Goal: Task Accomplishment & Management: Manage account settings

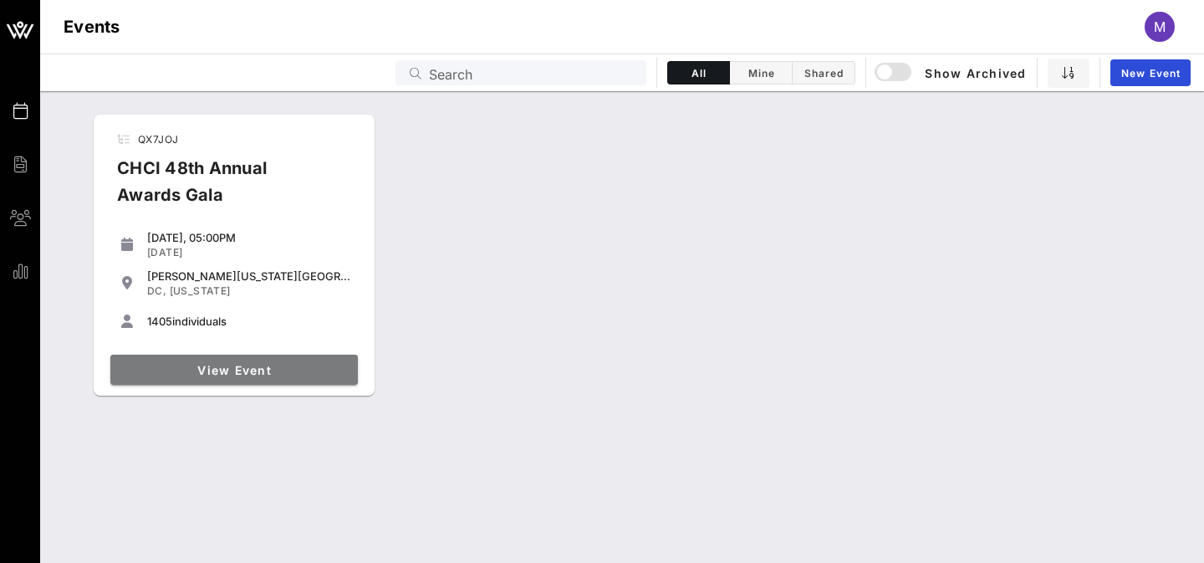
click at [227, 363] on span "View Event" at bounding box center [234, 370] width 234 height 14
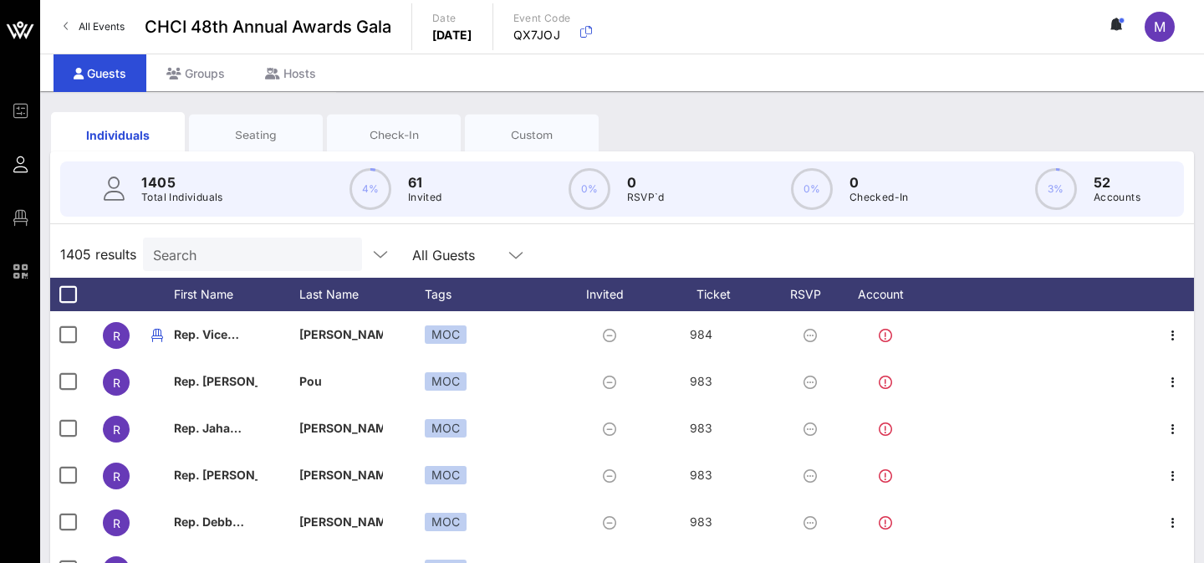
click at [214, 260] on input "Search" at bounding box center [251, 254] width 196 height 22
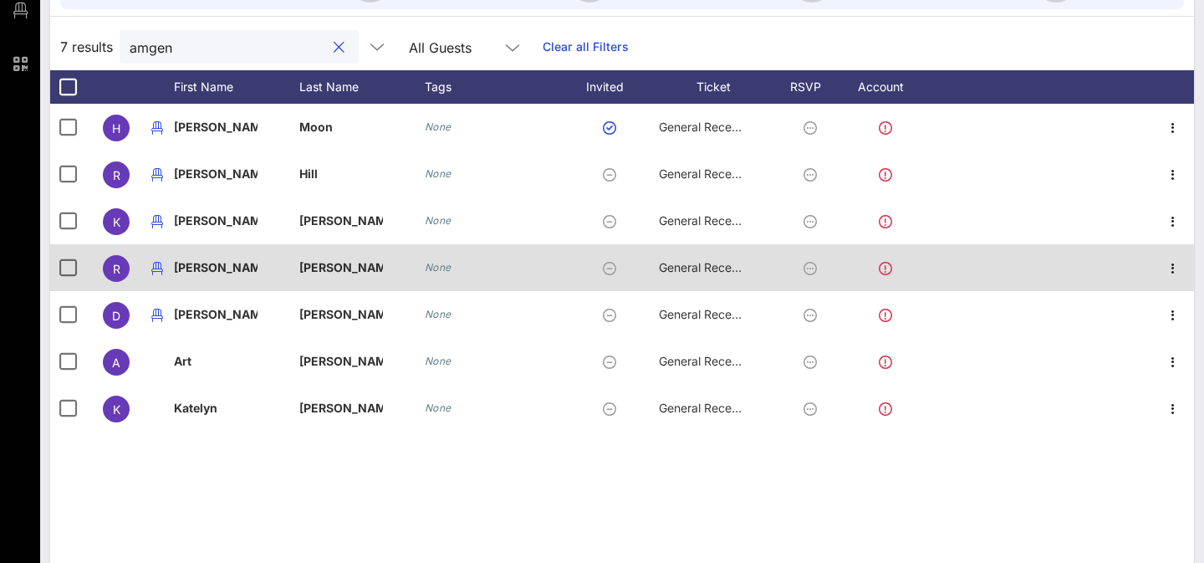
scroll to position [207, 0]
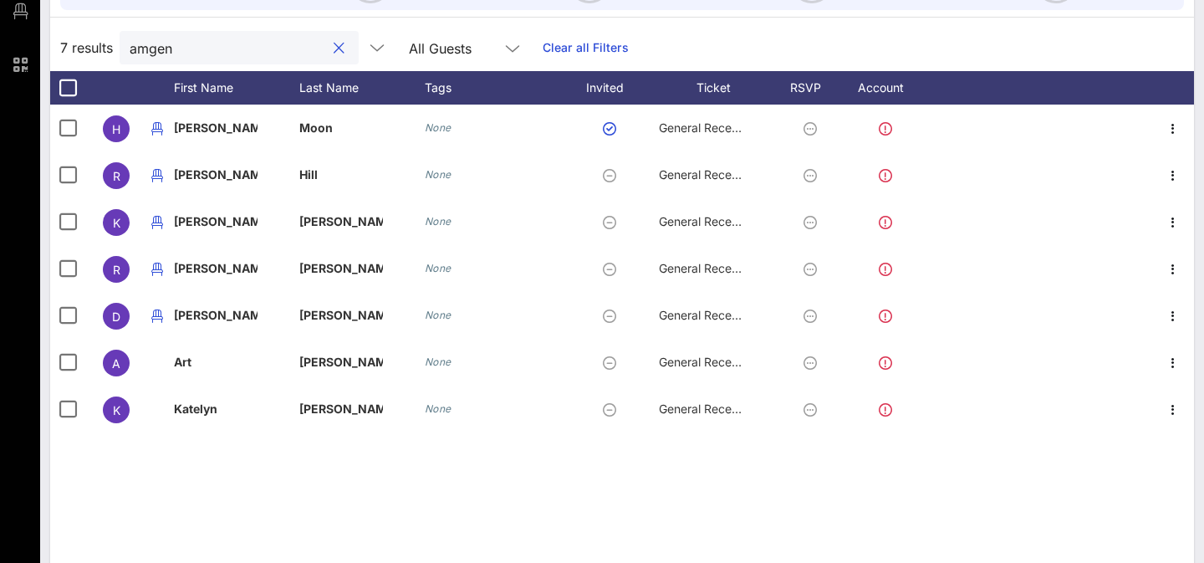
type input "amgen"
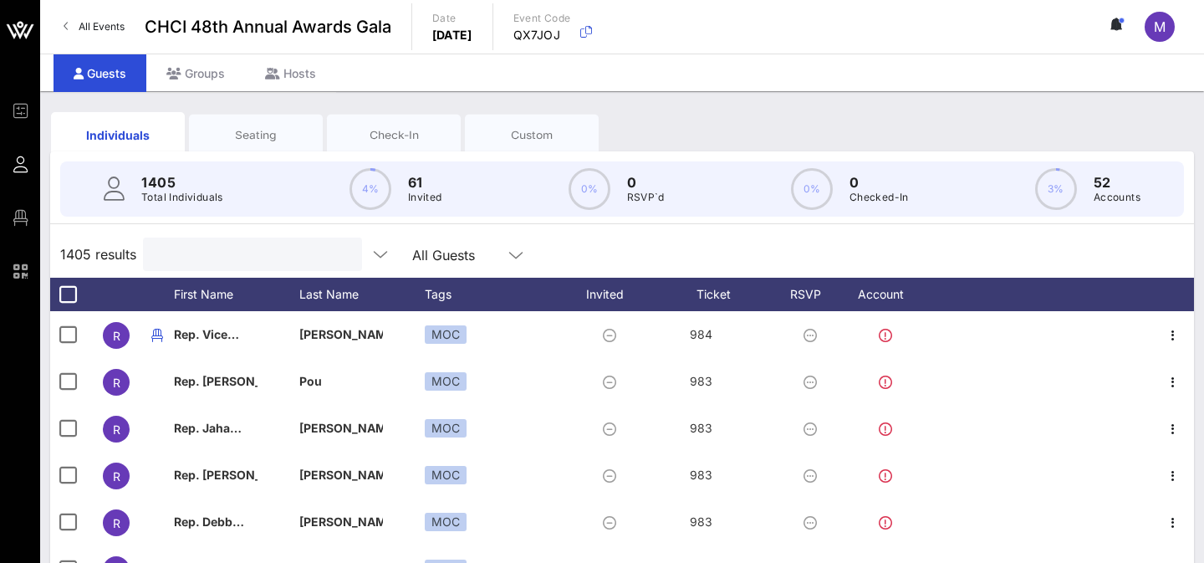
click at [263, 151] on div "1405 Total Individuals 4% 61 Invited 0% 0 RSVP`d 0% 0 Checked-In 3% 52 Accounts" at bounding box center [622, 188] width 1164 height 75
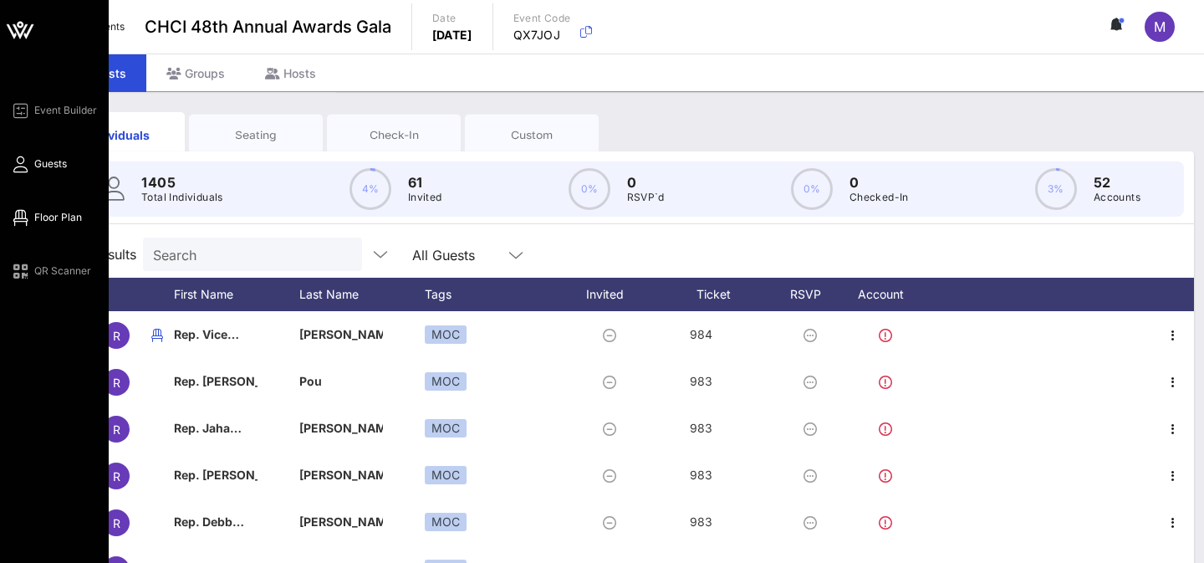
click at [80, 215] on span "Floor Plan" at bounding box center [58, 217] width 48 height 15
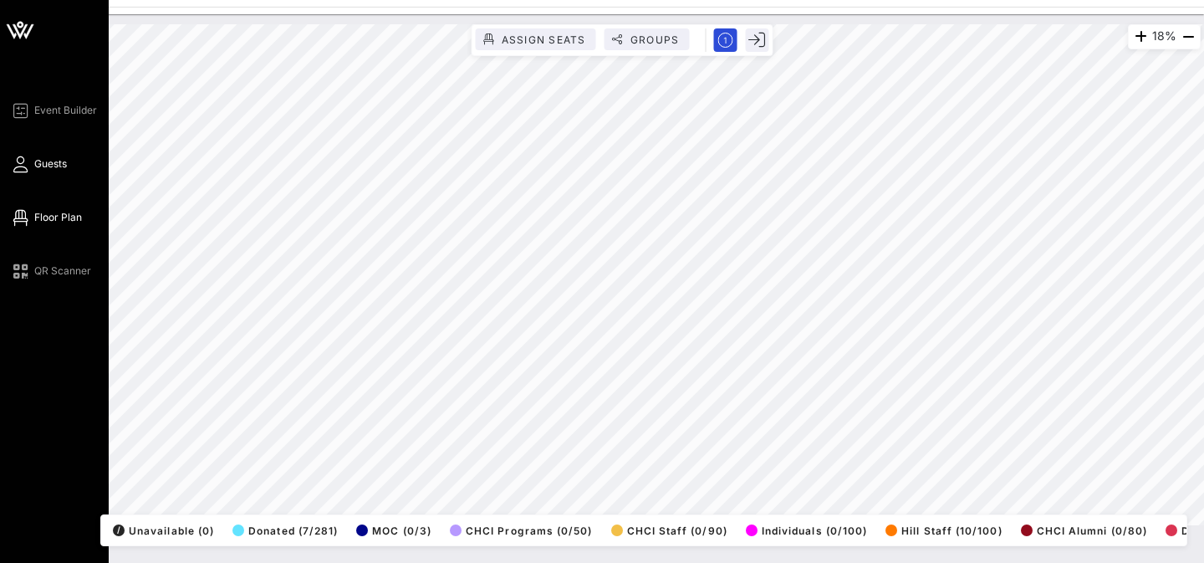
click at [48, 160] on span "Guests" at bounding box center [50, 163] width 33 height 15
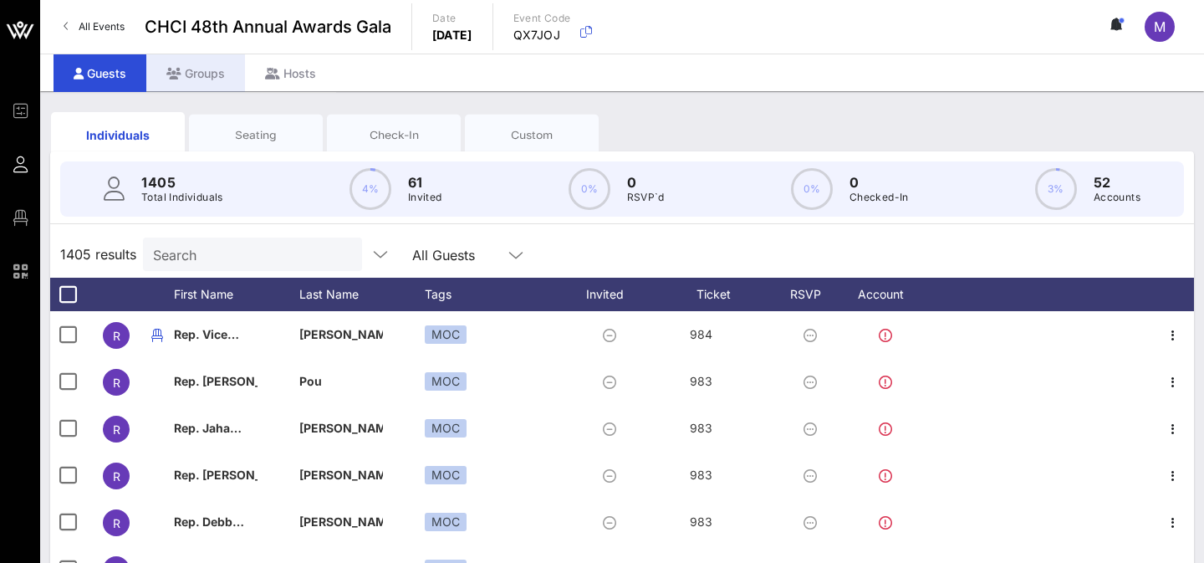
click at [217, 69] on div "Groups" at bounding box center [195, 73] width 99 height 38
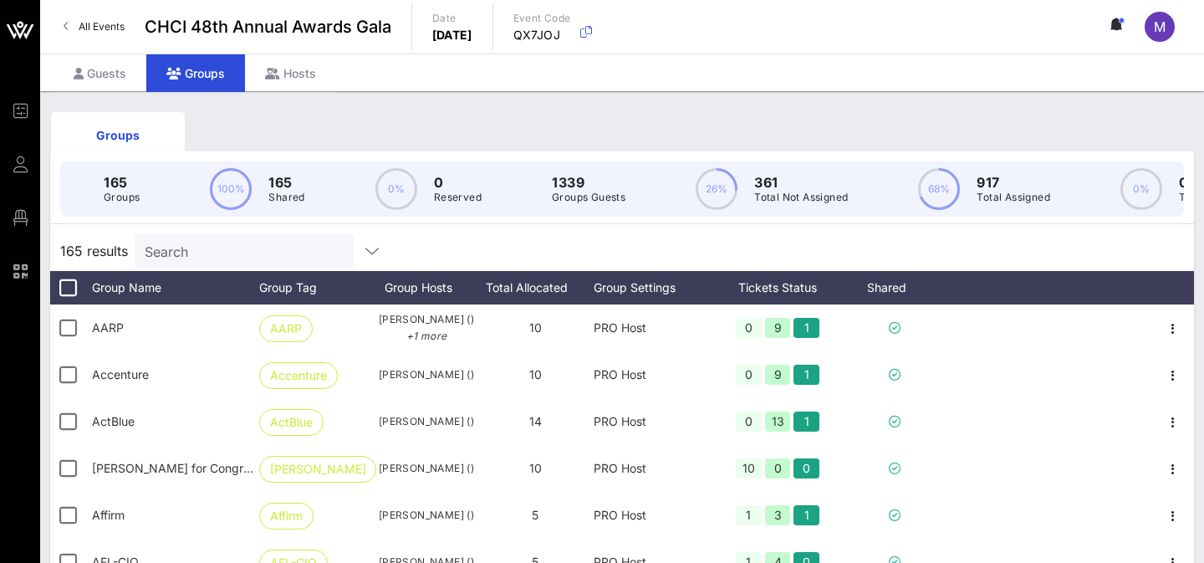
click at [272, 233] on div "165 results Search" at bounding box center [622, 251] width 1144 height 40
click at [272, 246] on input "text" at bounding box center [243, 251] width 196 height 22
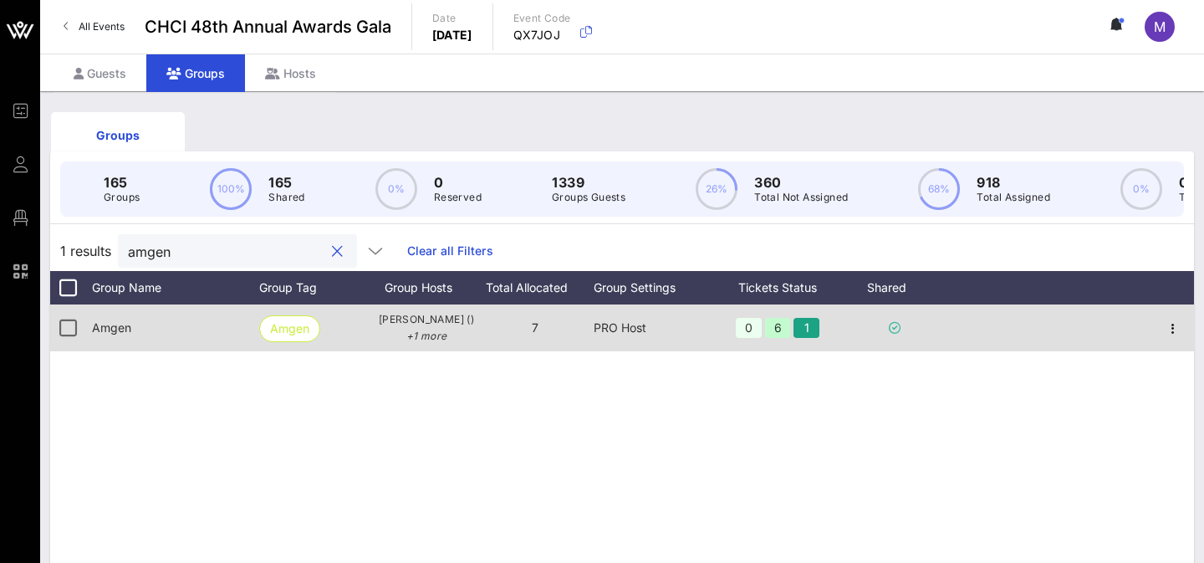
type input "amgen"
click at [525, 322] on div "7" at bounding box center [535, 327] width 117 height 47
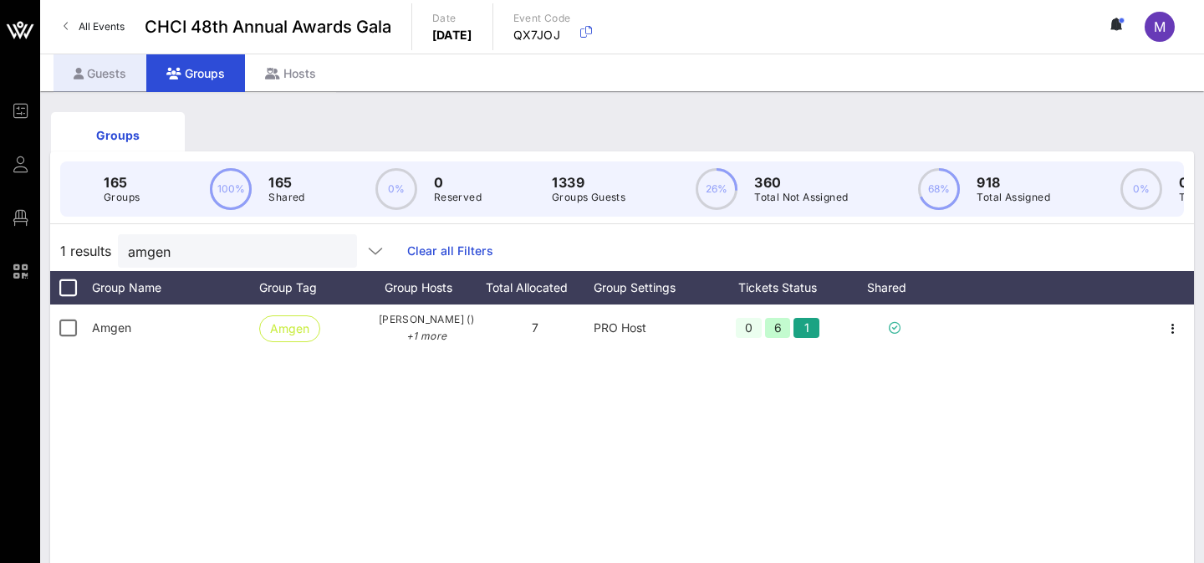
click at [89, 70] on div "Guests" at bounding box center [100, 73] width 93 height 38
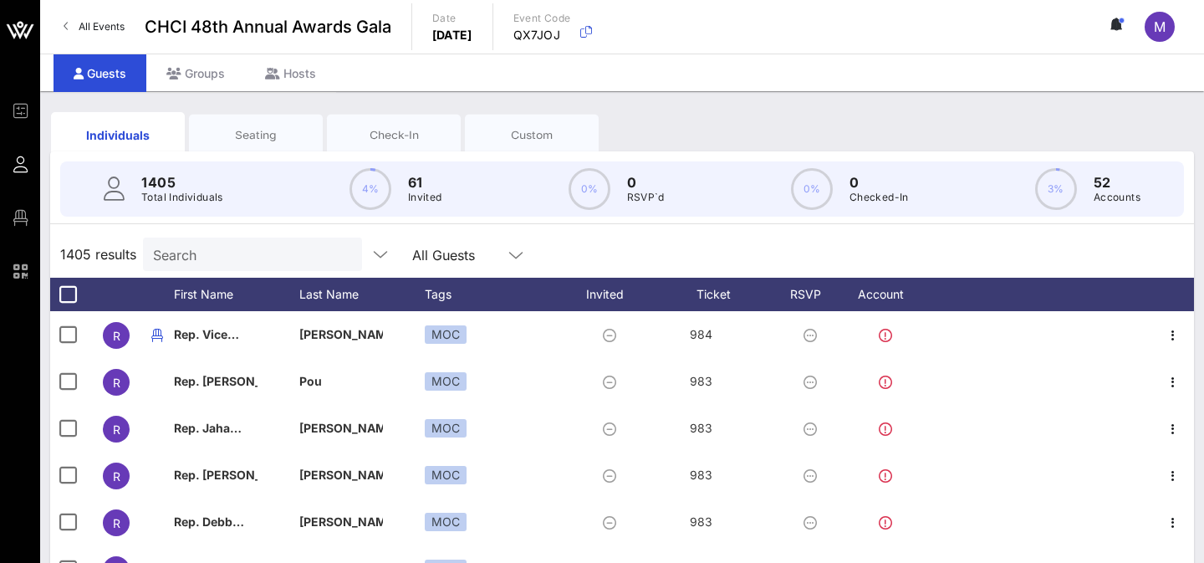
click at [245, 263] on input "Search" at bounding box center [251, 254] width 196 height 22
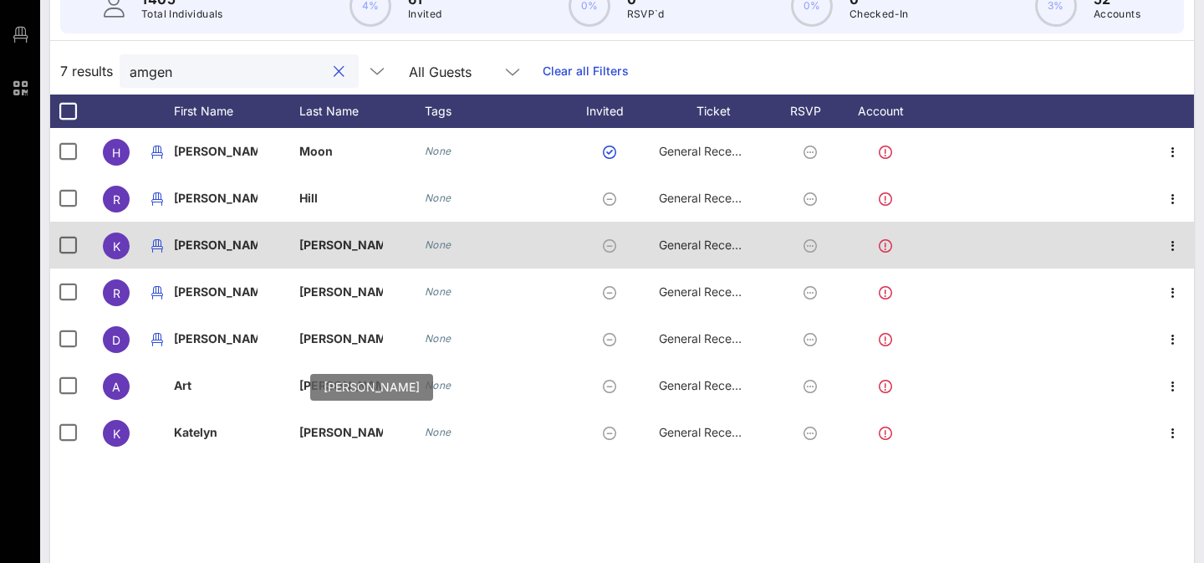
scroll to position [173, 0]
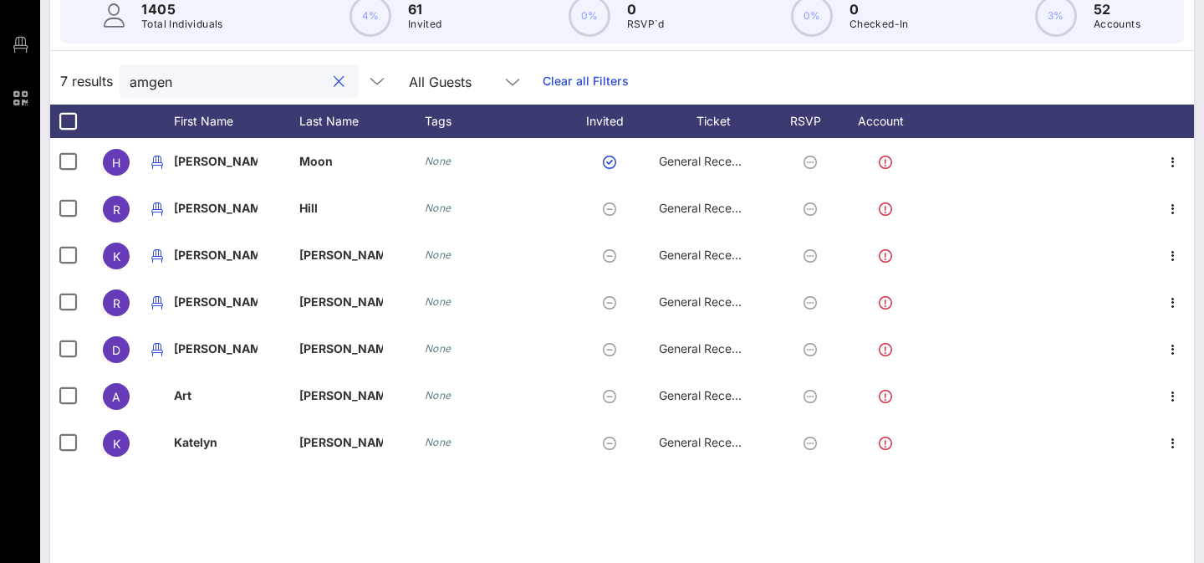
type input "amgen"
